Goal: Transaction & Acquisition: Purchase product/service

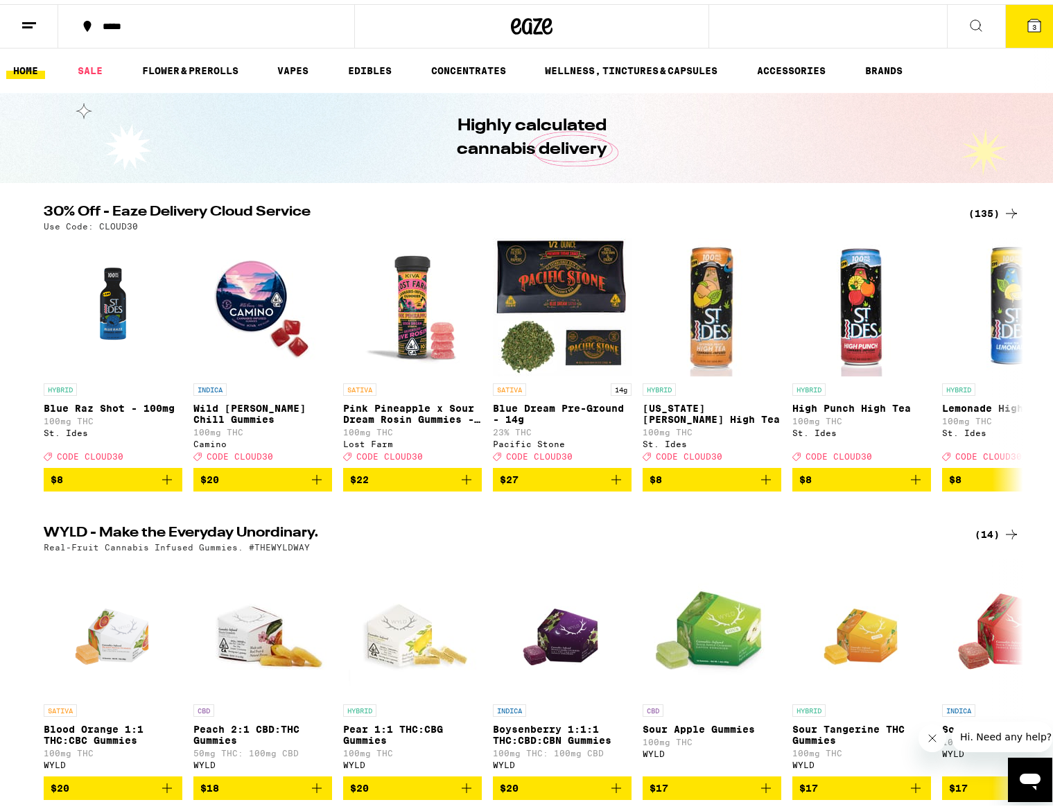
click at [981, 207] on div "(135)" at bounding box center [994, 209] width 51 height 17
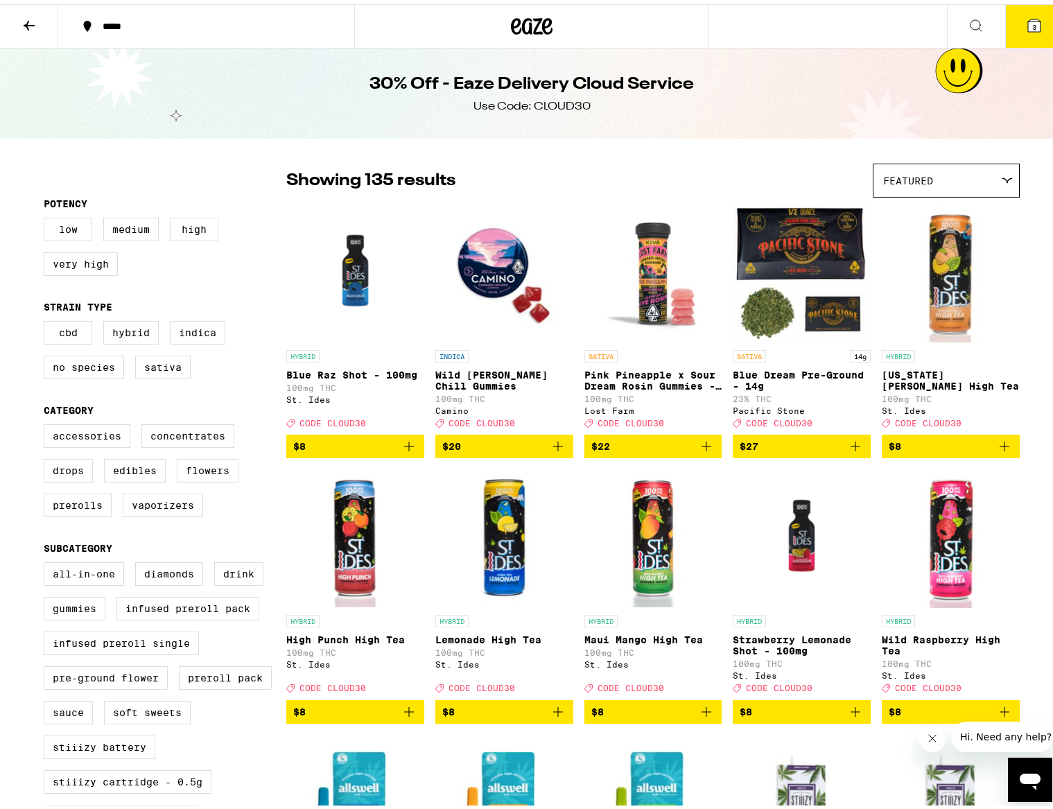
click at [32, 21] on icon at bounding box center [29, 22] width 11 height 10
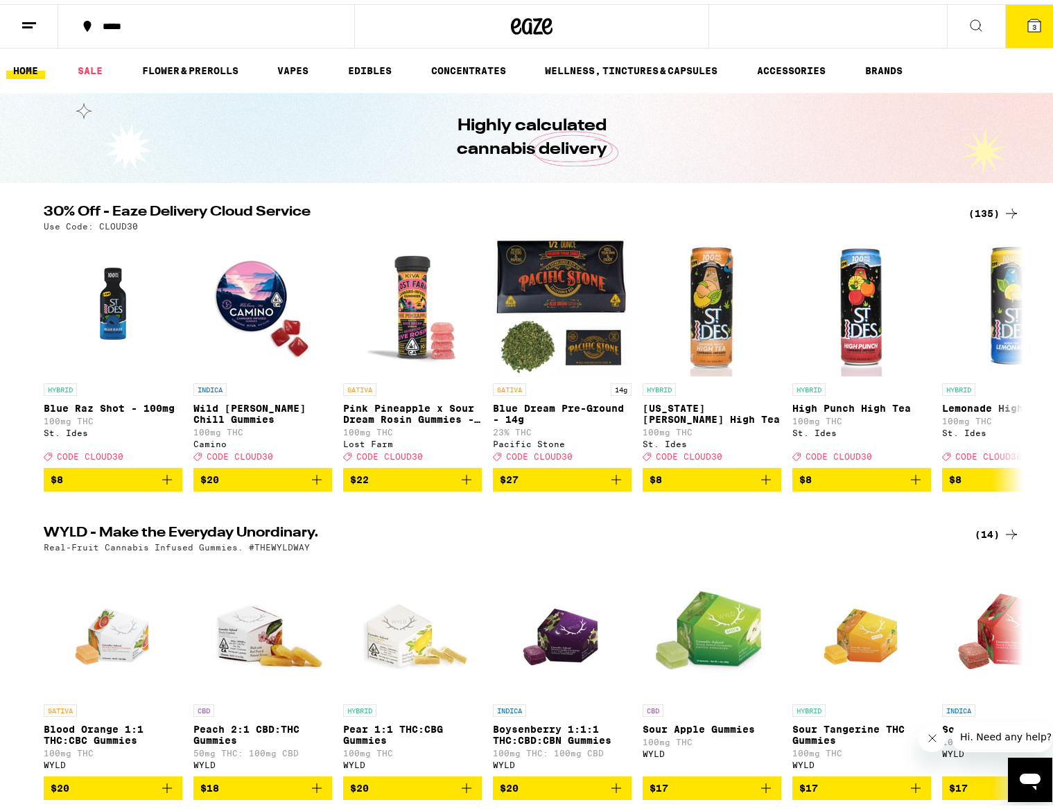
click at [813, 19] on div "***** 3" at bounding box center [532, 22] width 1064 height 44
click at [956, 21] on button at bounding box center [976, 23] width 58 height 44
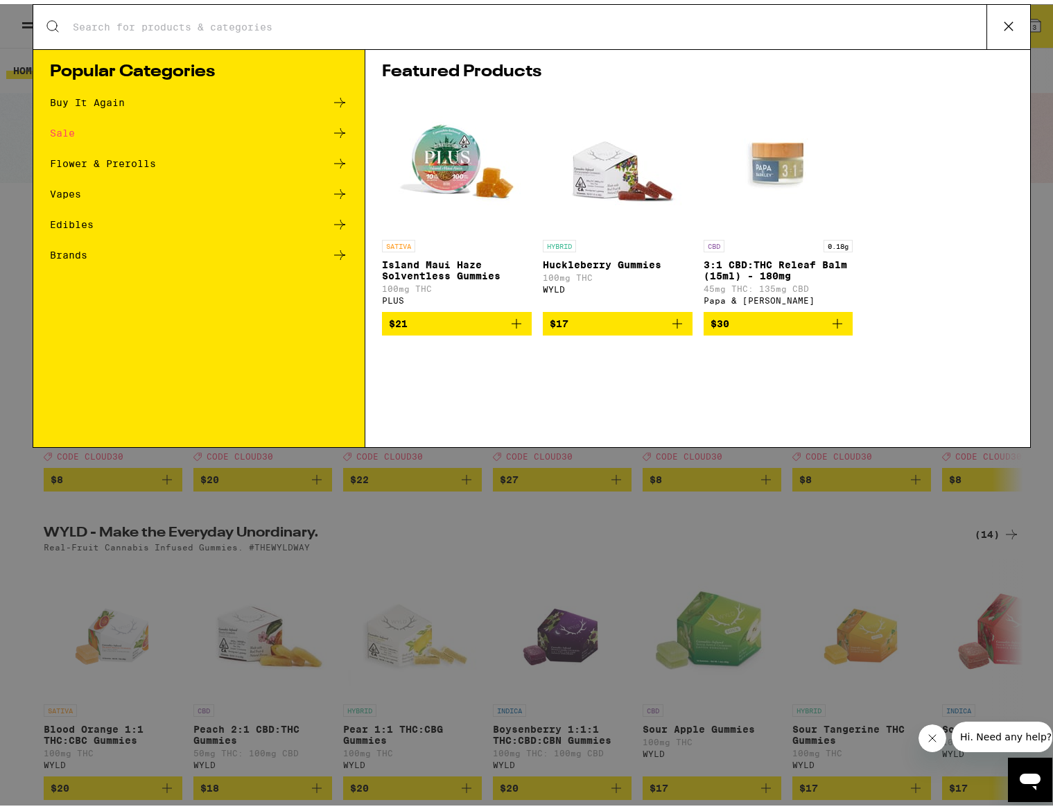
click at [963, 24] on div "Search for Products Popular Categories Buy It Again Sale Flower & Prerolls Vape…" at bounding box center [532, 404] width 1064 height 809
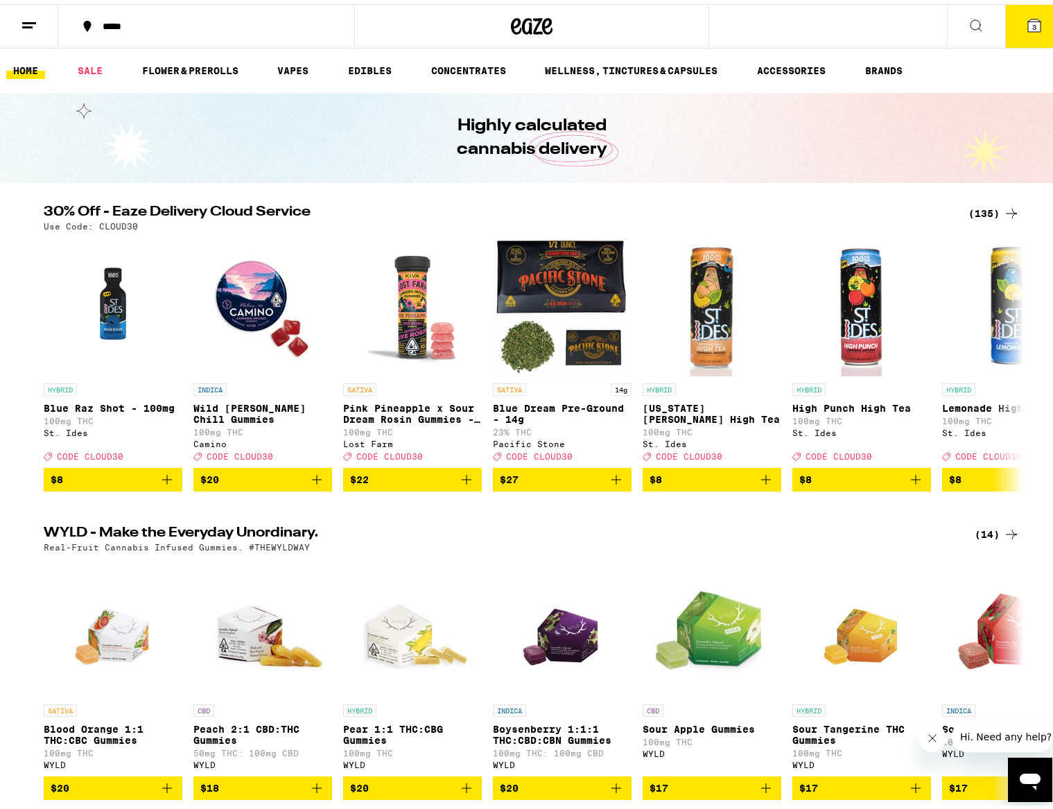
click at [969, 26] on button at bounding box center [976, 23] width 58 height 44
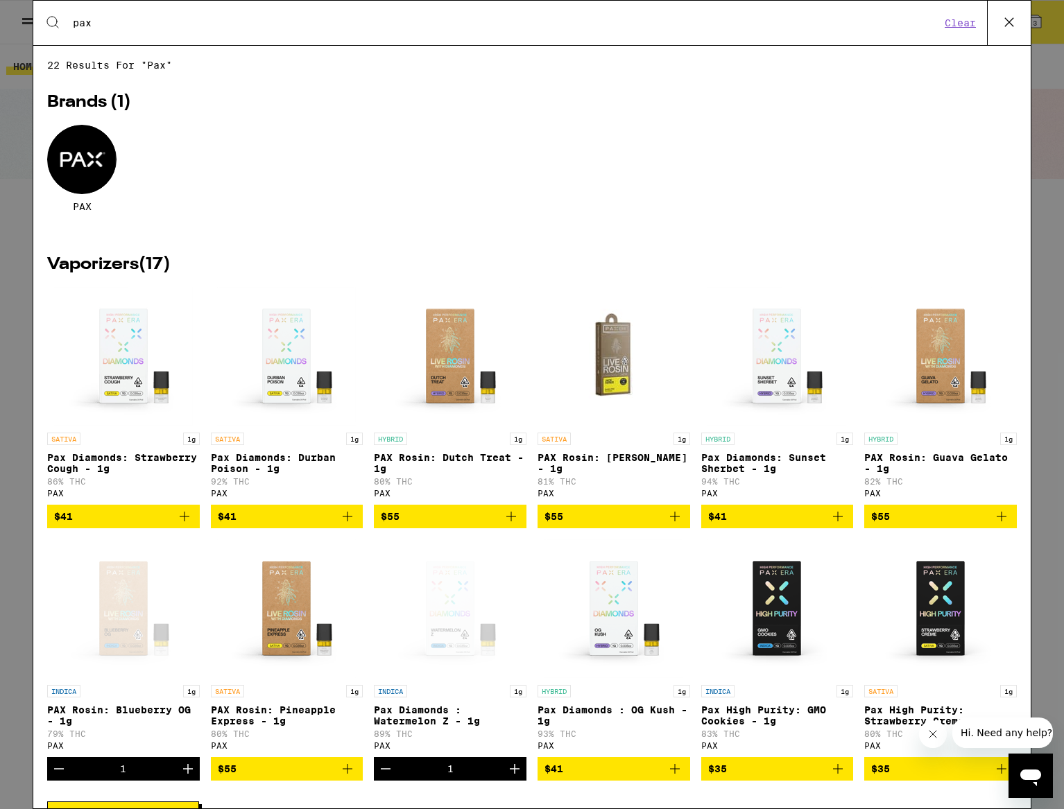
type input "pax"
click at [659, 238] on div "Brands ( 1 ) PAX" at bounding box center [531, 168] width 969 height 148
click at [1006, 21] on icon at bounding box center [1009, 22] width 21 height 21
